Goal: Use online tool/utility

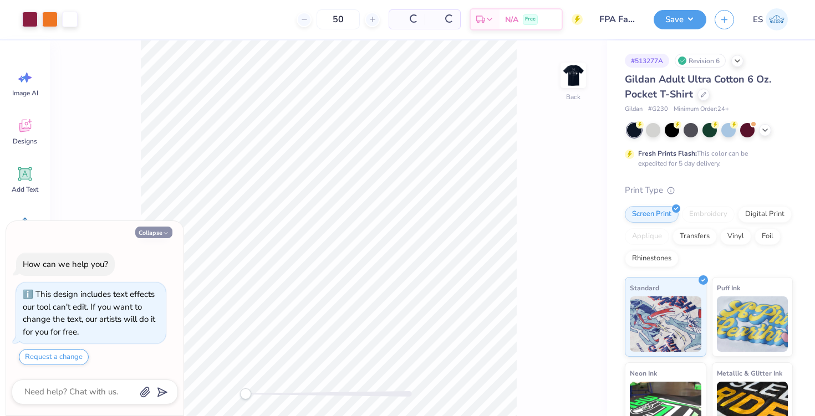
click at [163, 235] on icon "button" at bounding box center [165, 233] width 7 height 7
type textarea "x"
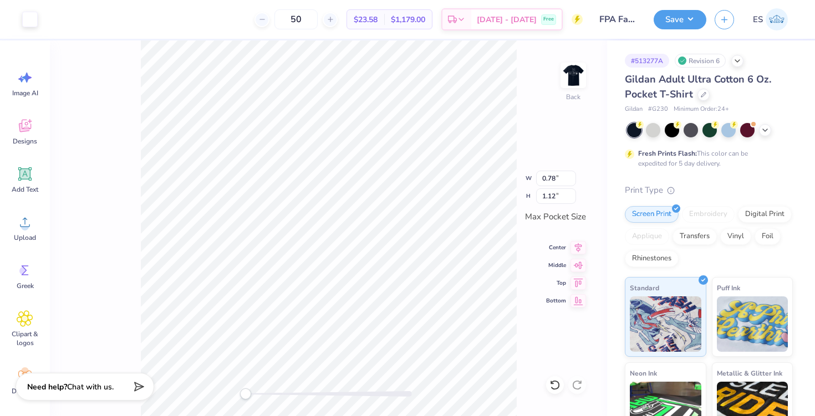
type input "0.21"
type input "0.23"
type input "0.25"
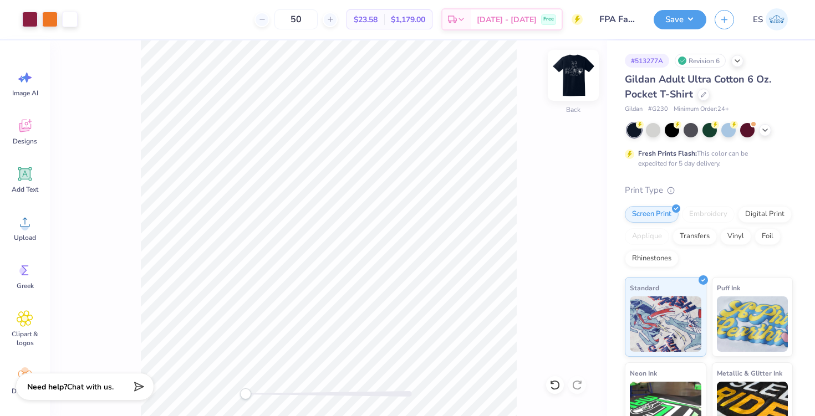
click at [574, 74] on img at bounding box center [573, 75] width 44 height 44
click at [577, 88] on img at bounding box center [573, 75] width 44 height 44
click at [22, 188] on span "Add Text" at bounding box center [25, 189] width 27 height 9
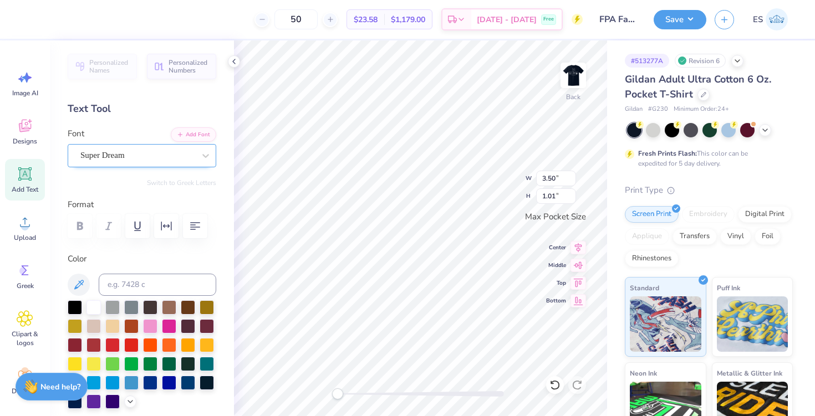
click at [167, 149] on div at bounding box center [137, 155] width 114 height 15
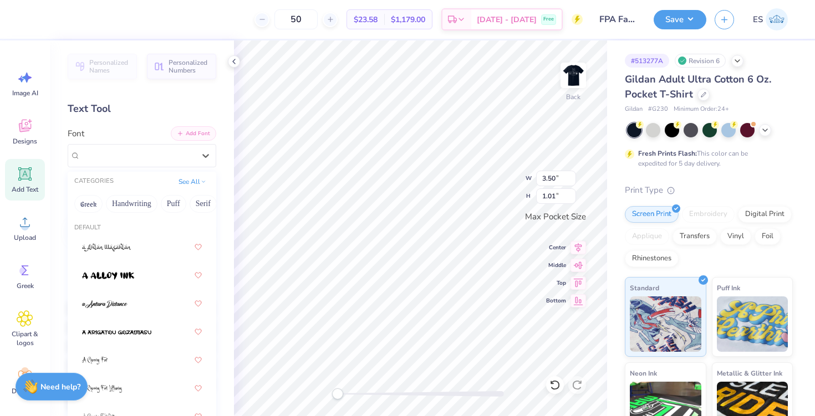
click at [198, 130] on button "Add Font" at bounding box center [193, 133] width 45 height 14
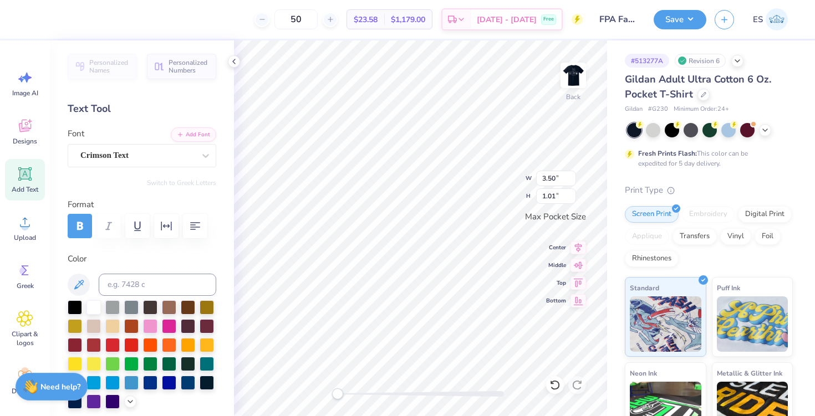
type textarea "[GEOGRAPHIC_DATA]"
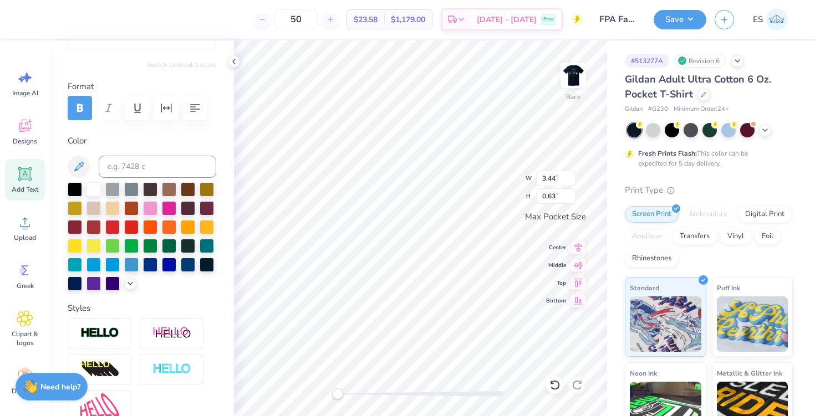
scroll to position [124, 0]
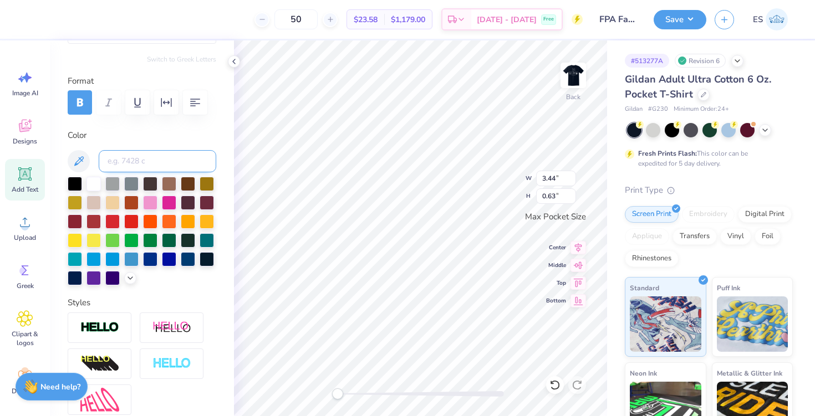
click at [183, 163] on input at bounding box center [157, 161] width 117 height 22
type input "208"
click at [171, 165] on input at bounding box center [157, 161] width 117 height 22
type input "158"
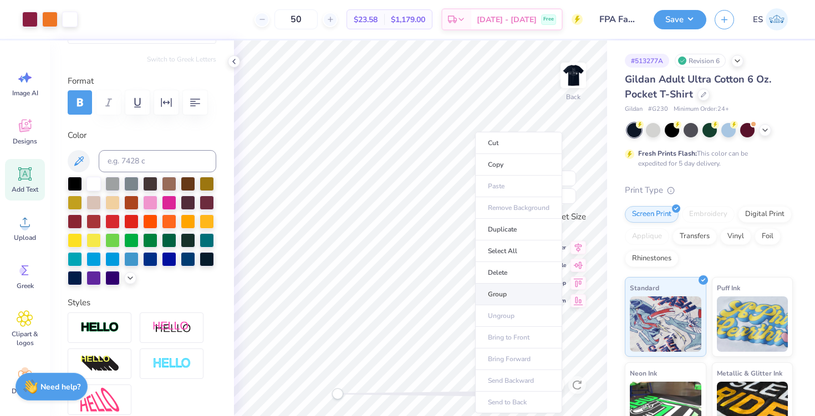
click at [507, 287] on li "Group" at bounding box center [518, 295] width 87 height 22
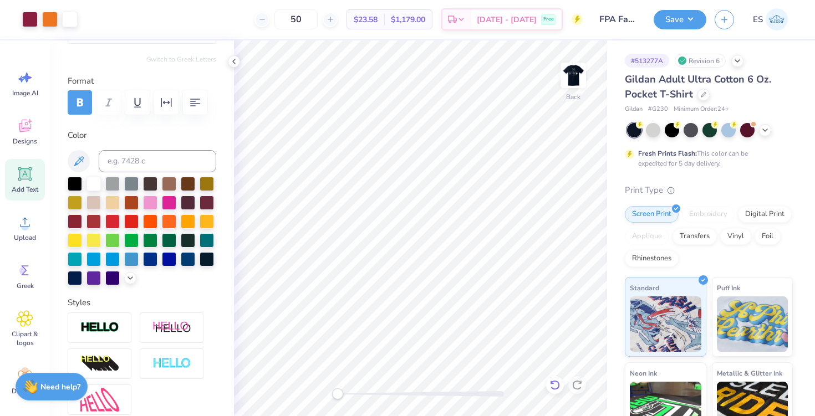
click at [555, 390] on icon at bounding box center [554, 385] width 11 height 11
click at [555, 389] on icon at bounding box center [554, 385] width 9 height 10
click at [90, 178] on div at bounding box center [93, 183] width 14 height 14
click at [577, 71] on img at bounding box center [573, 75] width 44 height 44
